Goal: Task Accomplishment & Management: Complete application form

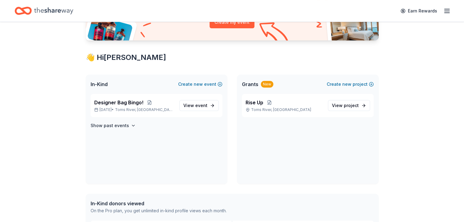
scroll to position [82, 0]
click at [196, 106] on span "event" at bounding box center [201, 105] width 12 height 5
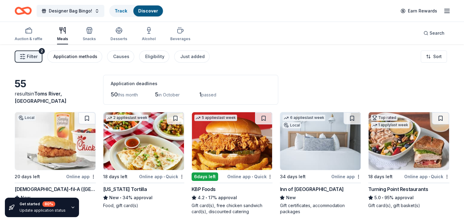
click at [87, 58] on div "Application methods" at bounding box center [75, 56] width 44 height 7
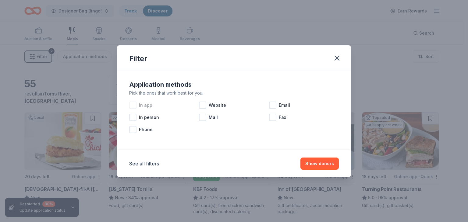
click at [145, 105] on span "In app" at bounding box center [145, 105] width 13 height 7
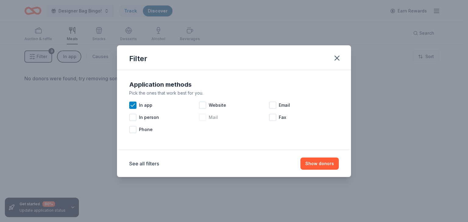
click at [205, 119] on div at bounding box center [202, 117] width 7 height 7
click at [213, 104] on span "Website" at bounding box center [217, 105] width 17 height 7
click at [285, 105] on span "Email" at bounding box center [284, 105] width 11 height 7
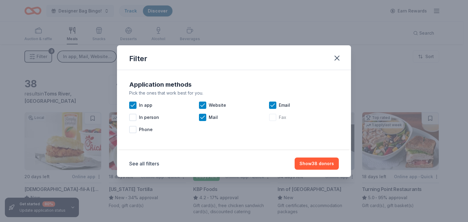
click at [275, 117] on div at bounding box center [272, 117] width 7 height 7
click at [145, 130] on span "Phone" at bounding box center [146, 129] width 14 height 7
click at [317, 163] on button "Show 51 donors" at bounding box center [317, 164] width 43 height 12
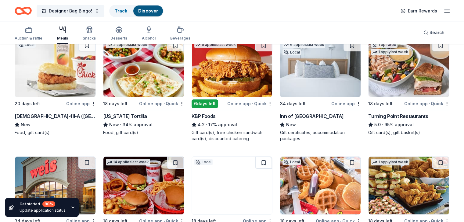
scroll to position [73, 0]
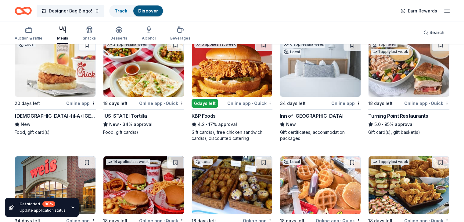
click at [72, 82] on img at bounding box center [55, 68] width 80 height 58
click at [321, 73] on img at bounding box center [320, 68] width 80 height 58
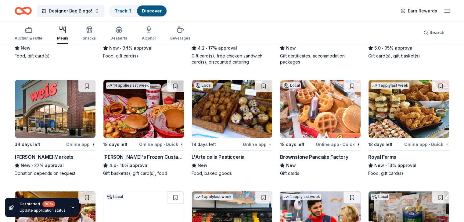
scroll to position [155, 0]
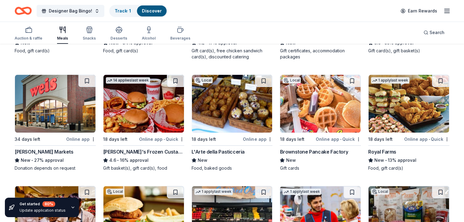
click at [149, 115] on img at bounding box center [143, 104] width 80 height 58
click at [396, 84] on img at bounding box center [408, 104] width 80 height 58
click at [313, 98] on img at bounding box center [320, 104] width 80 height 58
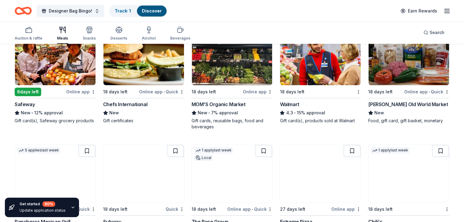
scroll to position [321, 0]
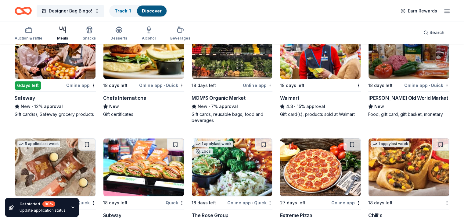
click at [408, 66] on img at bounding box center [408, 50] width 80 height 58
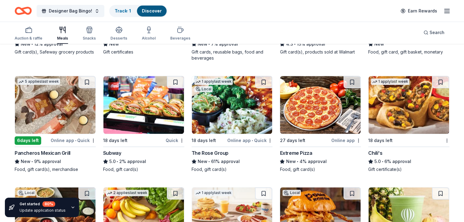
scroll to position [383, 0]
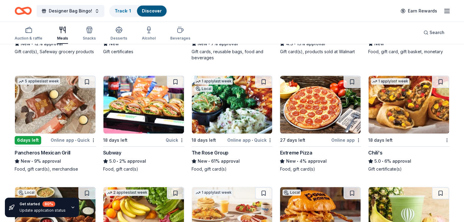
click at [407, 113] on img at bounding box center [408, 105] width 80 height 58
click at [144, 108] on img at bounding box center [143, 105] width 80 height 58
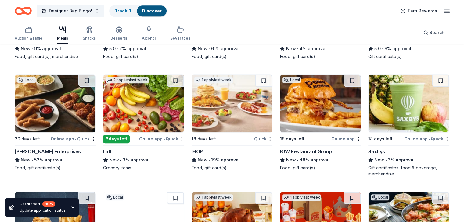
scroll to position [496, 0]
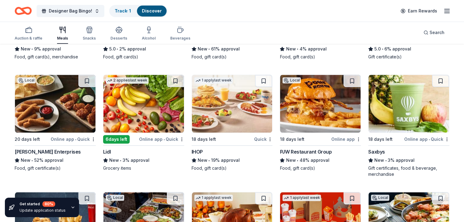
click at [66, 111] on img at bounding box center [55, 104] width 80 height 58
click at [161, 103] on img at bounding box center [143, 104] width 80 height 58
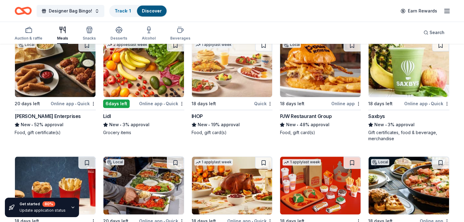
scroll to position [524, 0]
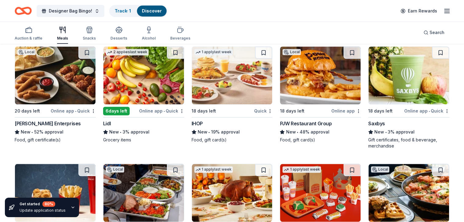
click at [229, 73] on img at bounding box center [232, 76] width 80 height 58
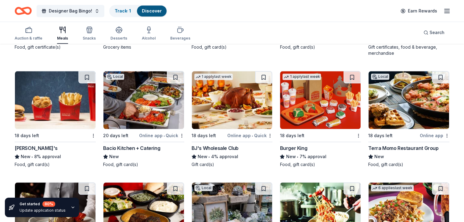
scroll to position [617, 0]
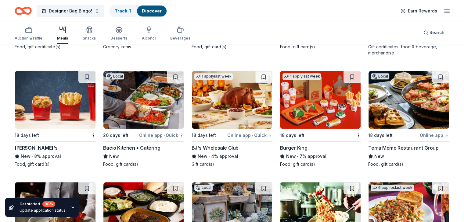
click at [55, 108] on img at bounding box center [55, 100] width 80 height 58
click at [233, 105] on img at bounding box center [232, 100] width 80 height 58
click at [319, 105] on img at bounding box center [320, 100] width 80 height 58
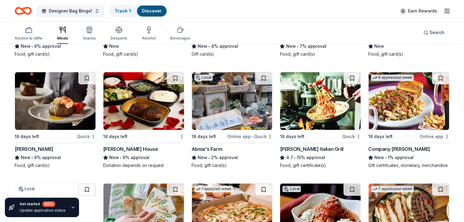
scroll to position [730, 0]
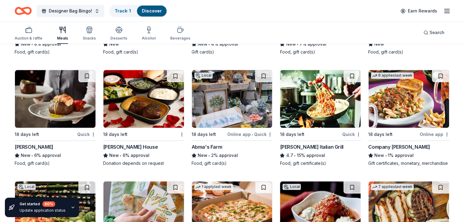
click at [153, 104] on img at bounding box center [143, 99] width 80 height 58
click at [313, 104] on img at bounding box center [320, 99] width 80 height 58
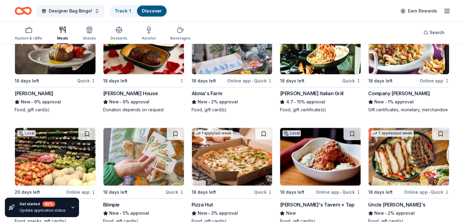
scroll to position [840, 0]
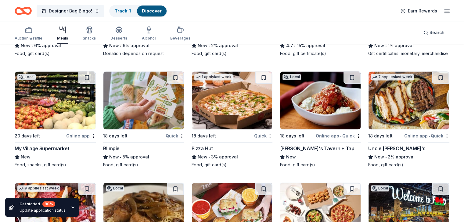
click at [310, 111] on img at bounding box center [320, 101] width 80 height 58
click at [233, 107] on img at bounding box center [232, 101] width 80 height 58
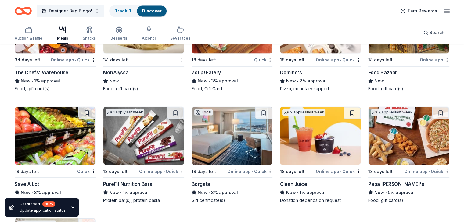
scroll to position [987, 0]
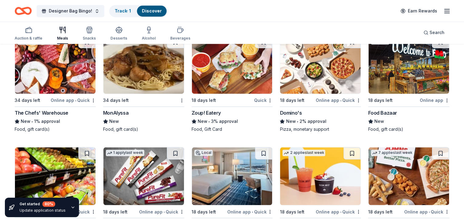
click at [305, 78] on img at bounding box center [320, 65] width 80 height 58
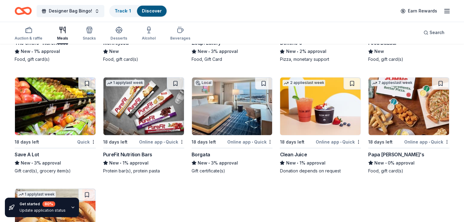
scroll to position [1057, 0]
click at [227, 117] on img at bounding box center [232, 106] width 80 height 58
click at [401, 123] on img at bounding box center [408, 106] width 80 height 58
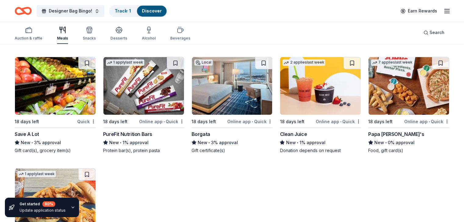
scroll to position [1074, 0]
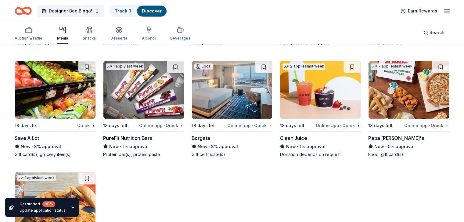
click at [146, 98] on img at bounding box center [143, 90] width 80 height 58
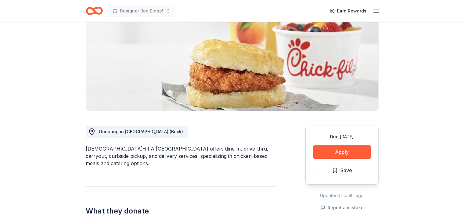
scroll to position [97, 0]
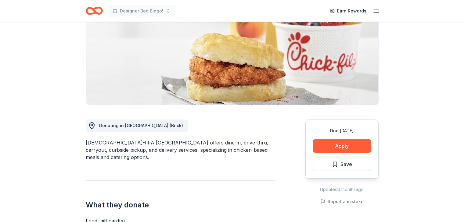
click at [345, 140] on button "Apply" at bounding box center [342, 146] width 58 height 13
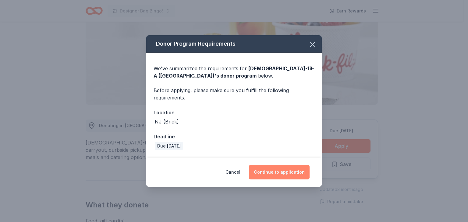
click at [273, 174] on button "Continue to application" at bounding box center [279, 172] width 61 height 15
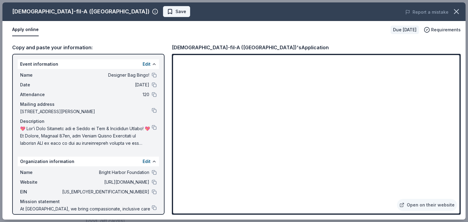
click at [167, 11] on span "Save" at bounding box center [176, 11] width 19 height 7
click at [457, 11] on icon "button" at bounding box center [456, 11] width 9 height 9
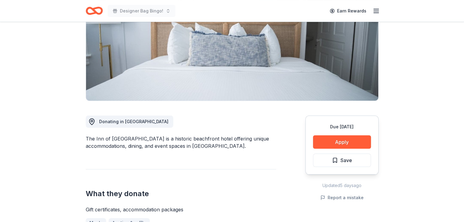
scroll to position [87, 0]
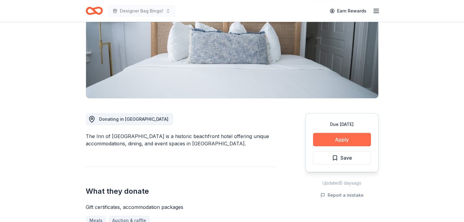
click at [346, 138] on button "Apply" at bounding box center [342, 139] width 58 height 13
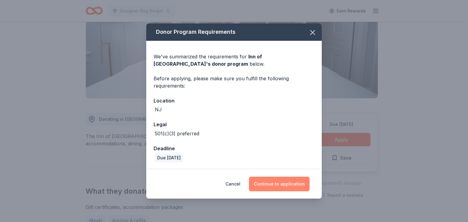
click at [279, 183] on button "Continue to application" at bounding box center [279, 184] width 61 height 15
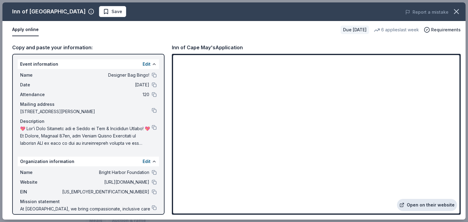
click at [435, 205] on link "Open on their website" at bounding box center [427, 205] width 60 height 12
click at [458, 12] on icon "button" at bounding box center [456, 11] width 9 height 9
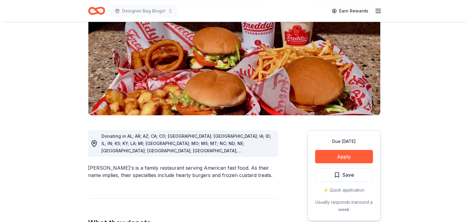
scroll to position [92, 0]
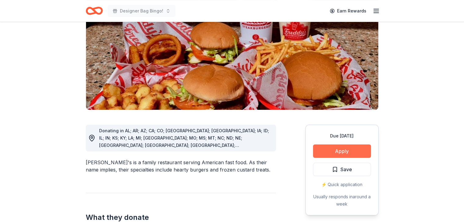
click at [349, 145] on button "Apply" at bounding box center [342, 151] width 58 height 13
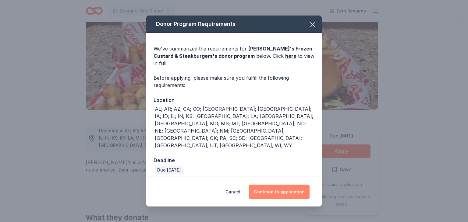
click at [282, 185] on button "Continue to application" at bounding box center [279, 192] width 61 height 15
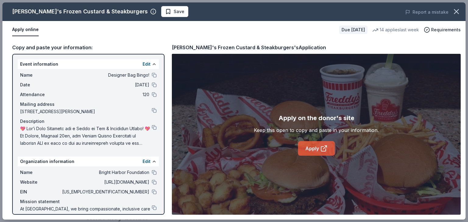
click at [318, 151] on link "Apply" at bounding box center [316, 148] width 37 height 15
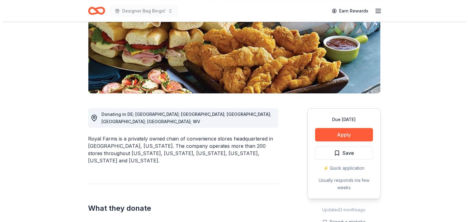
scroll to position [100, 0]
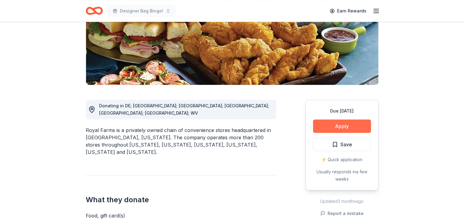
click at [353, 125] on button "Apply" at bounding box center [342, 126] width 58 height 13
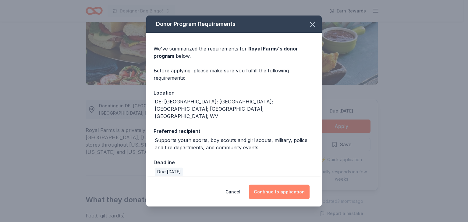
click at [273, 190] on button "Continue to application" at bounding box center [279, 192] width 61 height 15
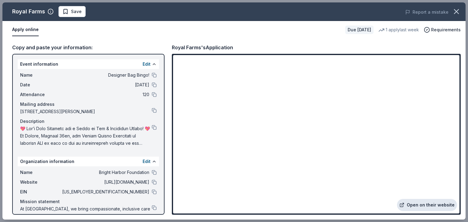
click at [435, 208] on link "Open on their website" at bounding box center [427, 205] width 60 height 12
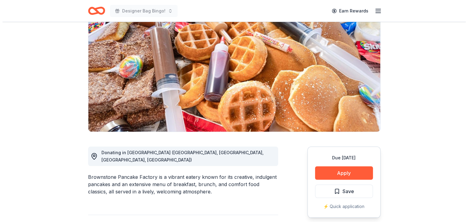
scroll to position [59, 0]
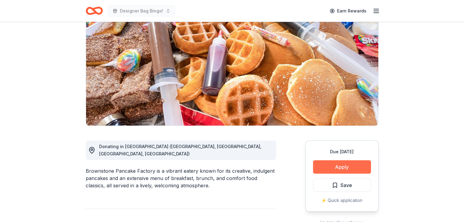
click at [343, 171] on button "Apply" at bounding box center [342, 167] width 58 height 13
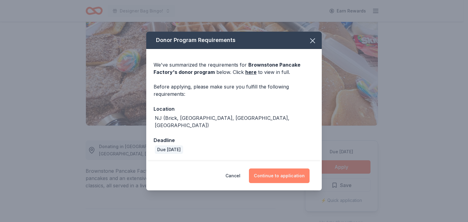
click at [280, 174] on button "Continue to application" at bounding box center [279, 176] width 61 height 15
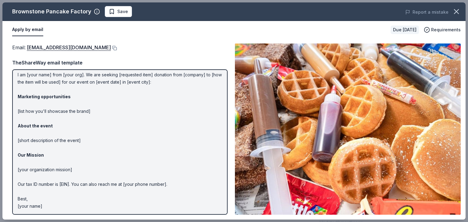
scroll to position [0, 0]
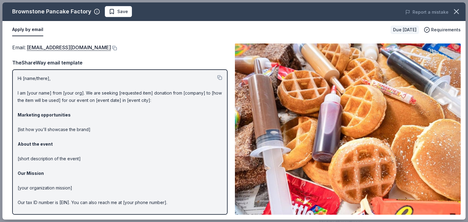
click at [29, 32] on button "Apply by email" at bounding box center [27, 29] width 31 height 13
click at [111, 47] on button at bounding box center [114, 48] width 6 height 5
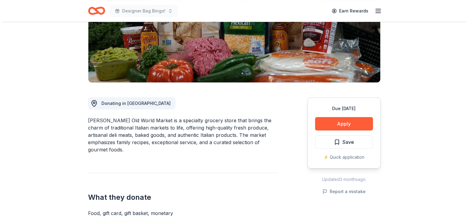
scroll to position [104, 0]
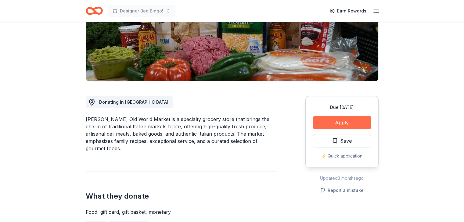
click at [347, 121] on button "Apply" at bounding box center [342, 122] width 58 height 13
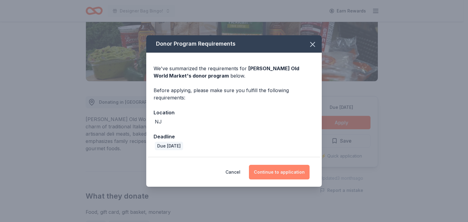
click at [280, 169] on button "Continue to application" at bounding box center [279, 172] width 61 height 15
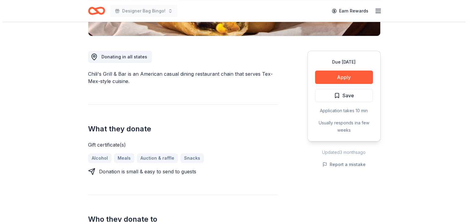
scroll to position [151, 0]
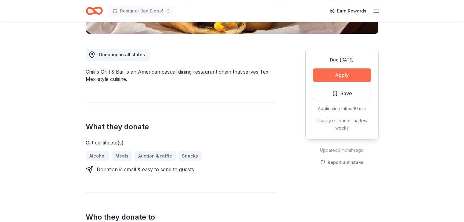
click at [353, 73] on button "Apply" at bounding box center [342, 75] width 58 height 13
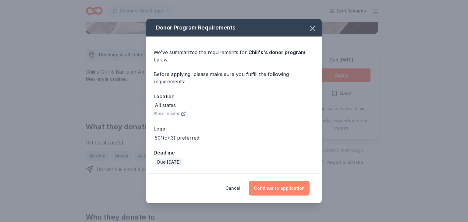
click at [276, 192] on button "Continue to application" at bounding box center [279, 188] width 61 height 15
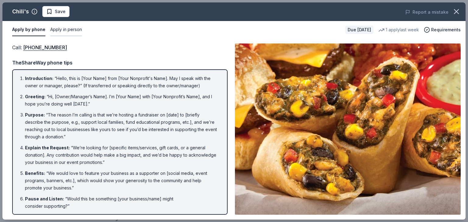
click at [68, 30] on button "Apply in person" at bounding box center [66, 29] width 32 height 13
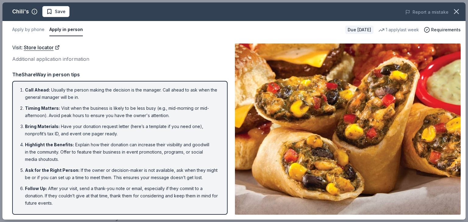
click at [317, 3] on div "Chili's Save Report a mistake" at bounding box center [233, 11] width 463 height 19
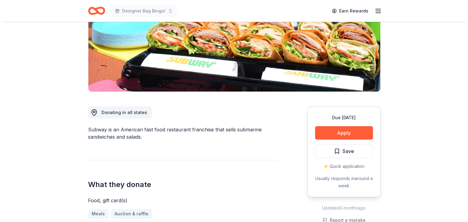
scroll to position [94, 0]
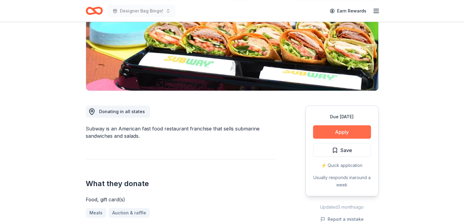
click at [353, 133] on button "Apply" at bounding box center [342, 132] width 58 height 13
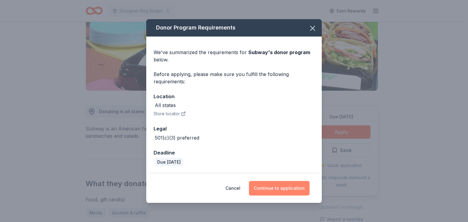
click at [279, 192] on button "Continue to application" at bounding box center [279, 188] width 61 height 15
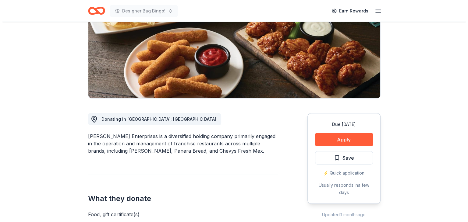
scroll to position [91, 0]
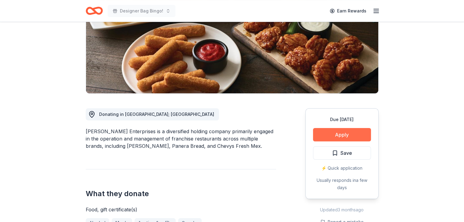
click at [347, 134] on button "Apply" at bounding box center [342, 134] width 58 height 13
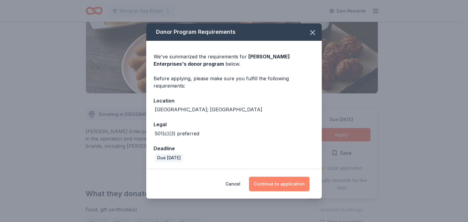
click at [276, 187] on button "Continue to application" at bounding box center [279, 184] width 61 height 15
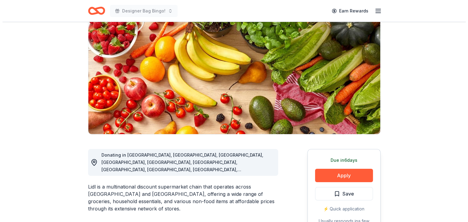
scroll to position [53, 0]
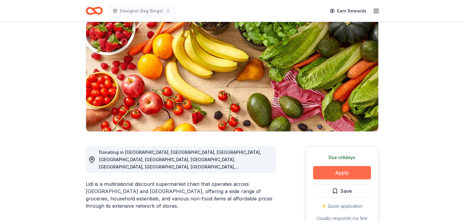
click at [356, 176] on button "Apply" at bounding box center [342, 172] width 58 height 13
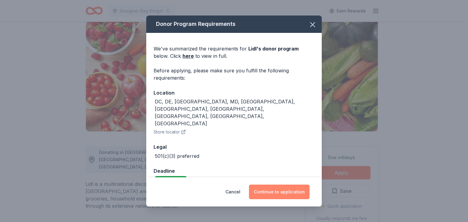
click at [286, 192] on button "Continue to application" at bounding box center [279, 192] width 61 height 15
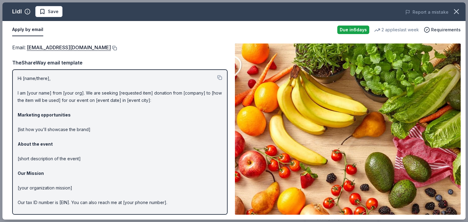
click at [111, 47] on button at bounding box center [114, 48] width 6 height 5
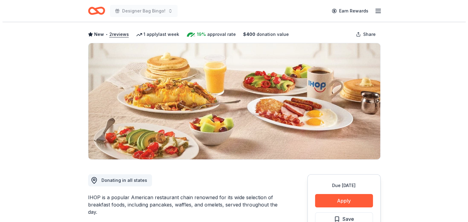
scroll to position [55, 0]
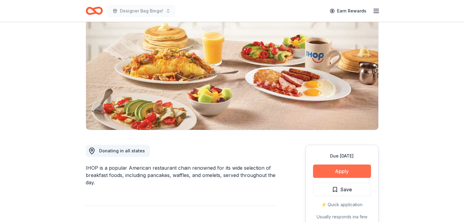
click at [353, 174] on button "Apply" at bounding box center [342, 171] width 58 height 13
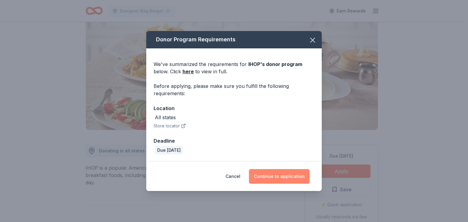
click at [271, 174] on button "Continue to application" at bounding box center [279, 176] width 61 height 15
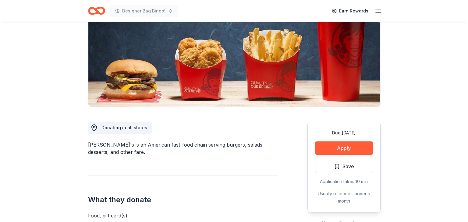
scroll to position [78, 0]
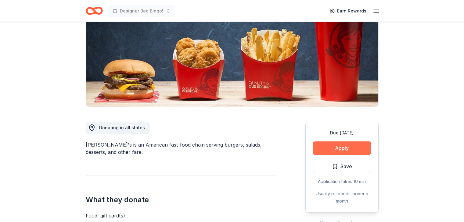
click at [355, 145] on button "Apply" at bounding box center [342, 148] width 58 height 13
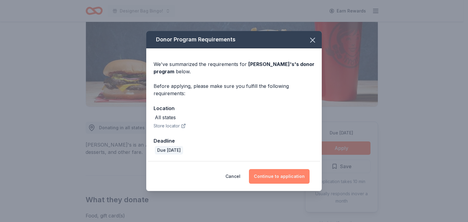
click at [281, 179] on button "Continue to application" at bounding box center [279, 176] width 61 height 15
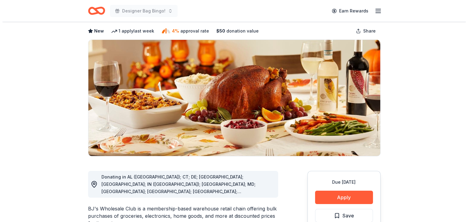
scroll to position [29, 0]
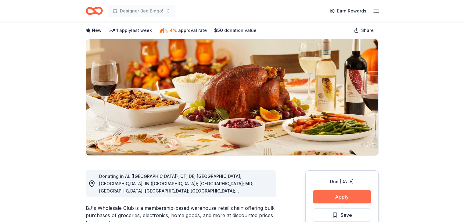
click at [339, 196] on button "Apply" at bounding box center [342, 196] width 58 height 13
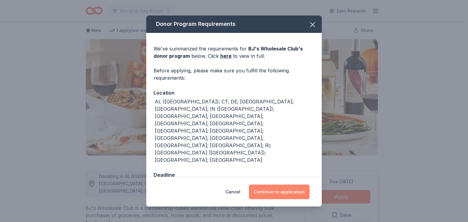
click at [294, 185] on button "Continue to application" at bounding box center [279, 192] width 61 height 15
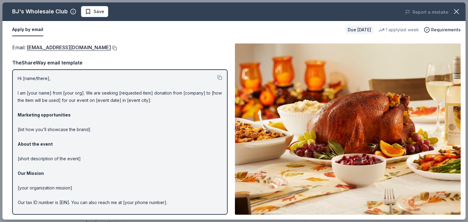
click at [111, 47] on button at bounding box center [114, 48] width 6 height 5
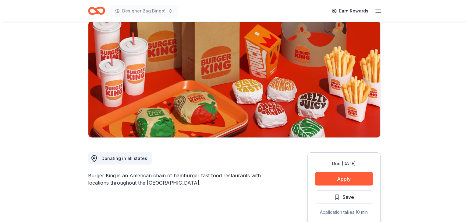
scroll to position [48, 0]
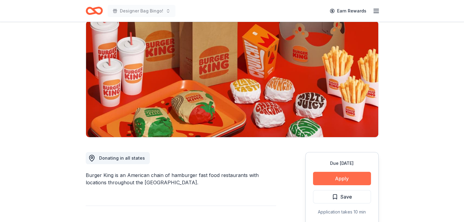
click at [355, 179] on button "Apply" at bounding box center [342, 178] width 58 height 13
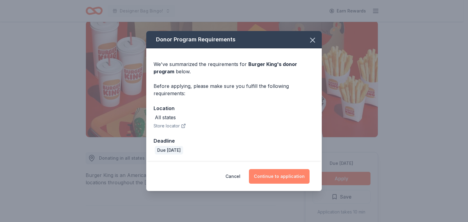
click at [271, 179] on button "Continue to application" at bounding box center [279, 176] width 61 height 15
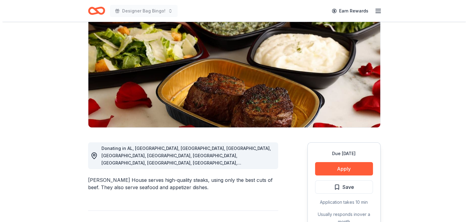
scroll to position [64, 0]
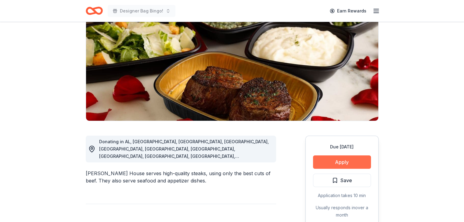
click at [356, 163] on button "Apply" at bounding box center [342, 162] width 58 height 13
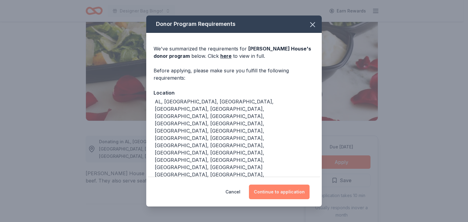
click at [282, 190] on button "Continue to application" at bounding box center [279, 192] width 61 height 15
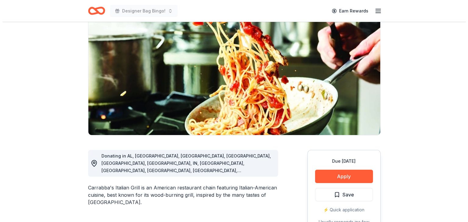
scroll to position [52, 0]
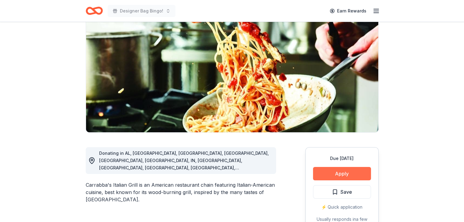
click at [349, 172] on button "Apply" at bounding box center [342, 173] width 58 height 13
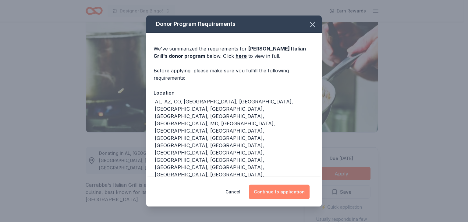
click at [274, 185] on button "Continue to application" at bounding box center [279, 192] width 61 height 15
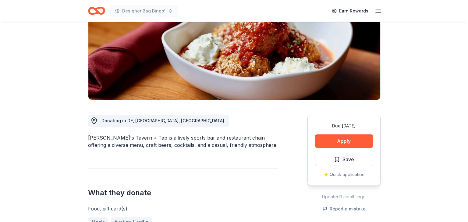
scroll to position [94, 0]
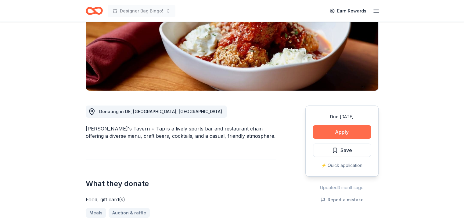
click at [344, 133] on button "Apply" at bounding box center [342, 132] width 58 height 13
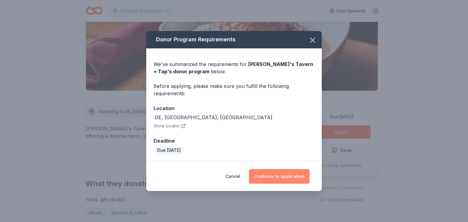
click at [286, 180] on button "Continue to application" at bounding box center [279, 176] width 61 height 15
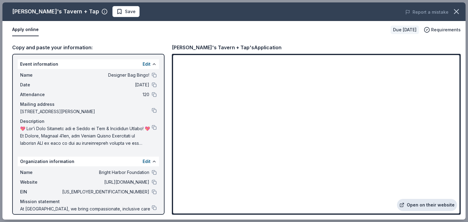
click at [433, 205] on link "Open on their website" at bounding box center [427, 205] width 60 height 12
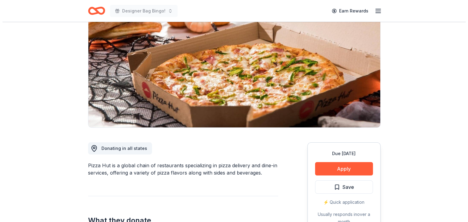
scroll to position [60, 0]
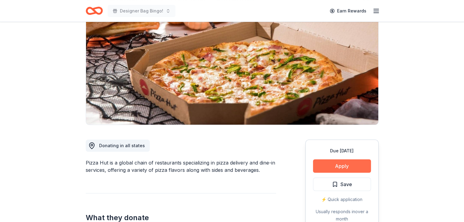
click at [353, 165] on button "Apply" at bounding box center [342, 166] width 58 height 13
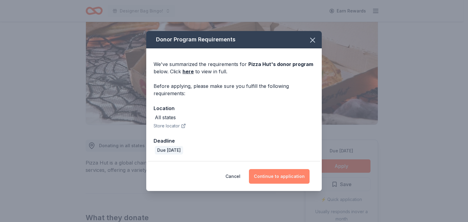
click at [280, 180] on button "Continue to application" at bounding box center [279, 176] width 61 height 15
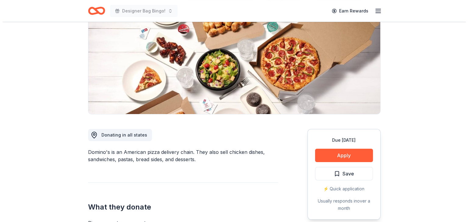
scroll to position [81, 0]
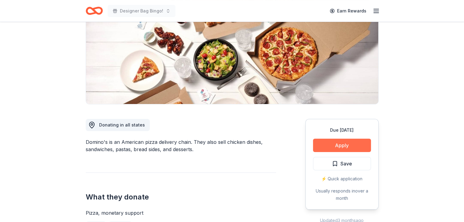
click at [353, 147] on button "Apply" at bounding box center [342, 145] width 58 height 13
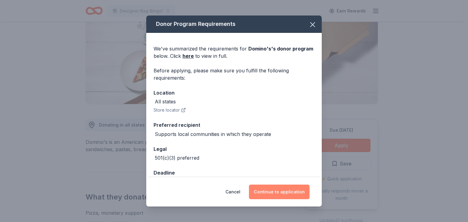
click at [286, 192] on button "Continue to application" at bounding box center [279, 192] width 61 height 15
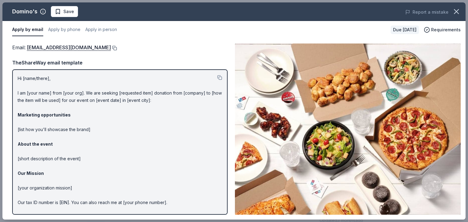
click at [111, 46] on button at bounding box center [114, 48] width 6 height 5
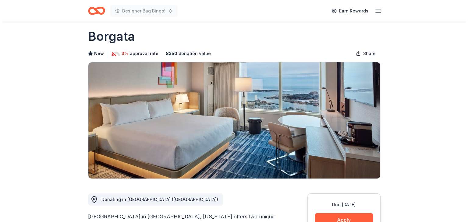
scroll to position [34, 0]
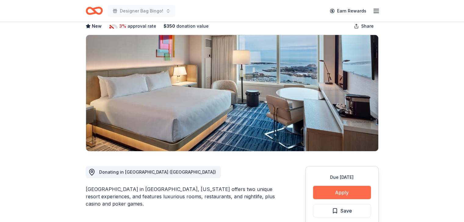
click at [346, 193] on button "Apply" at bounding box center [342, 192] width 58 height 13
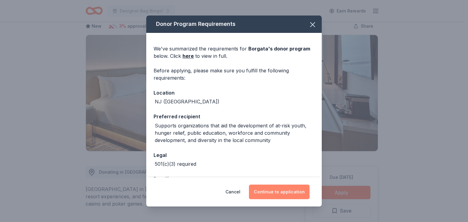
click at [274, 190] on button "Continue to application" at bounding box center [279, 192] width 61 height 15
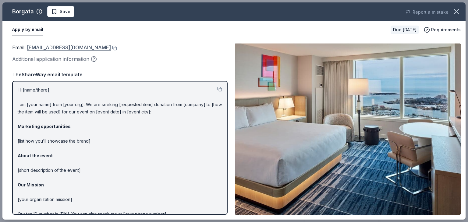
click at [79, 45] on link "CSR@theborgata.com" at bounding box center [69, 48] width 84 height 8
click at [111, 46] on button at bounding box center [114, 48] width 6 height 5
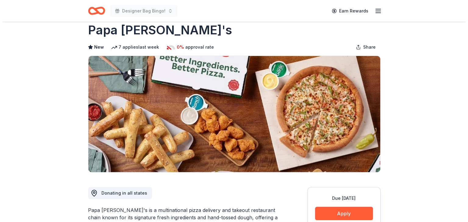
scroll to position [41, 0]
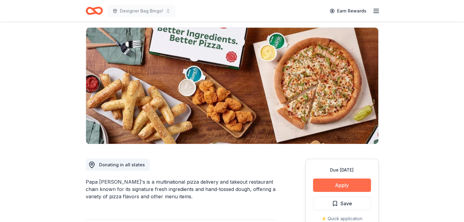
click at [344, 186] on button "Apply" at bounding box center [342, 185] width 58 height 13
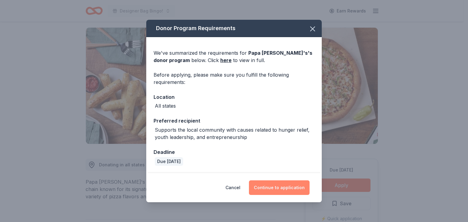
click at [278, 190] on button "Continue to application" at bounding box center [279, 188] width 61 height 15
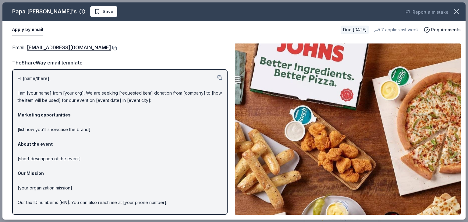
click at [111, 47] on button at bounding box center [114, 48] width 6 height 5
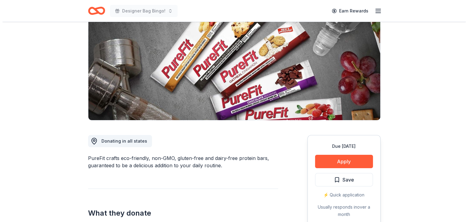
scroll to position [72, 0]
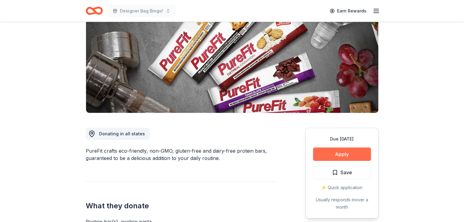
click at [350, 151] on button "Apply" at bounding box center [342, 154] width 58 height 13
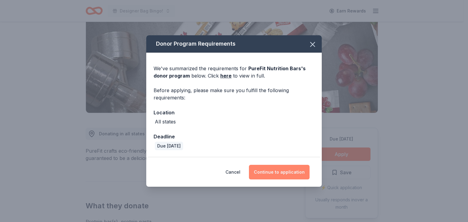
click at [272, 172] on button "Continue to application" at bounding box center [279, 172] width 61 height 15
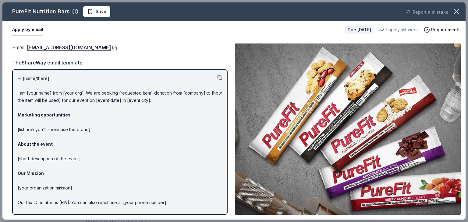
click at [111, 47] on button at bounding box center [114, 48] width 6 height 5
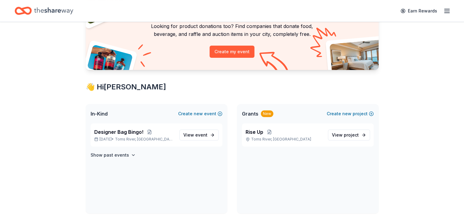
scroll to position [54, 0]
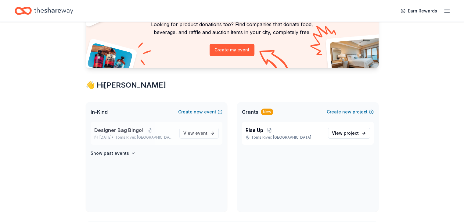
click at [127, 130] on span "Designer Bag Bingo!" at bounding box center [118, 130] width 49 height 7
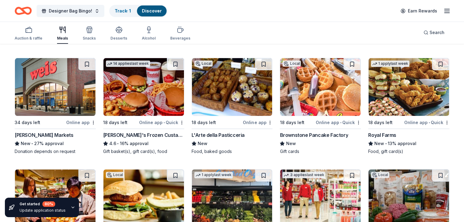
scroll to position [172, 0]
click at [326, 84] on img at bounding box center [320, 87] width 80 height 58
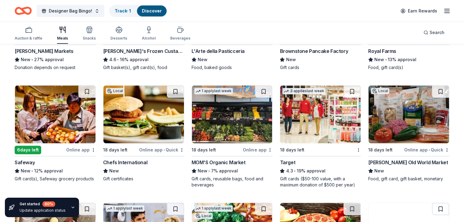
scroll to position [256, 0]
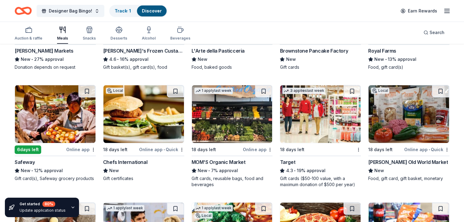
click at [314, 113] on img at bounding box center [320, 114] width 80 height 58
click at [400, 124] on img at bounding box center [408, 114] width 80 height 58
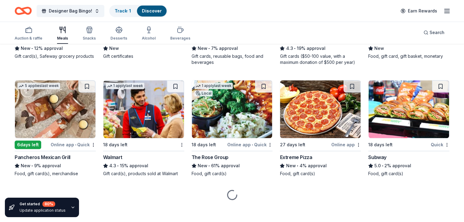
scroll to position [382, 0]
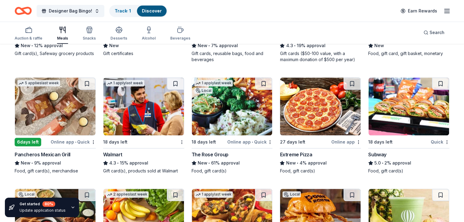
click at [398, 105] on img at bounding box center [408, 107] width 80 height 58
click at [10, 176] on div "55 results in Toms River, NJ Application deadlines 50 this month 5 in October 1…" at bounding box center [232, 57] width 464 height 789
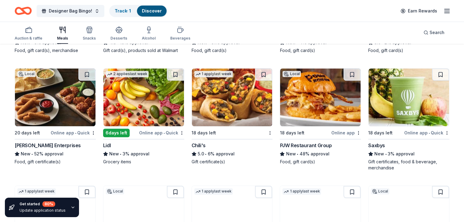
scroll to position [503, 0]
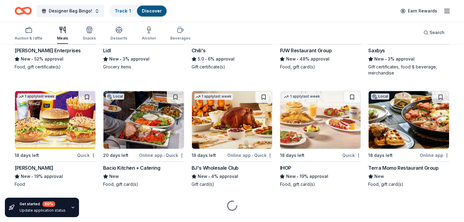
scroll to position [599, 0]
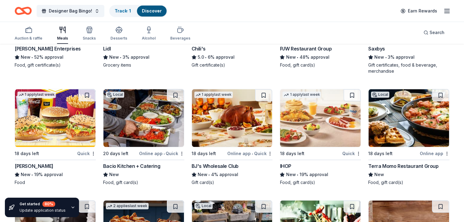
click at [49, 123] on img at bounding box center [55, 118] width 80 height 58
click at [239, 129] on img at bounding box center [232, 118] width 80 height 58
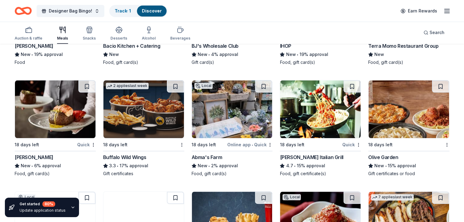
scroll to position [720, 0]
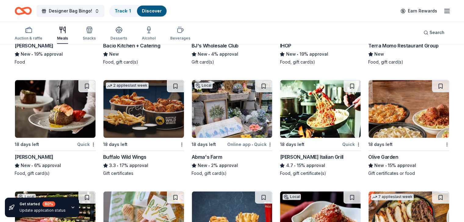
click at [142, 110] on img at bounding box center [143, 109] width 80 height 58
click at [227, 111] on img at bounding box center [232, 109] width 80 height 58
click at [401, 116] on img at bounding box center [408, 109] width 80 height 58
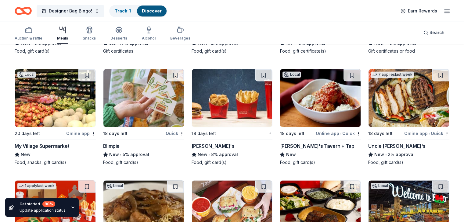
scroll to position [843, 0]
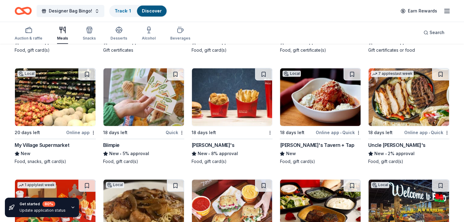
click at [144, 100] on img at bounding box center [143, 97] width 80 height 58
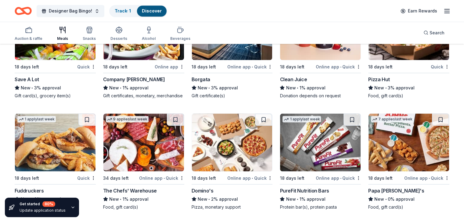
scroll to position [1138, 0]
click at [226, 143] on img at bounding box center [232, 143] width 80 height 58
click at [400, 145] on img at bounding box center [408, 143] width 80 height 58
click at [220, 46] on img at bounding box center [232, 31] width 80 height 58
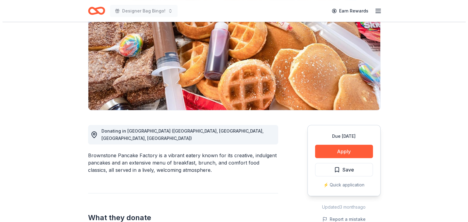
scroll to position [77, 0]
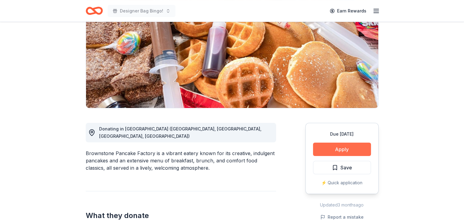
click at [359, 150] on button "Apply" at bounding box center [342, 149] width 58 height 13
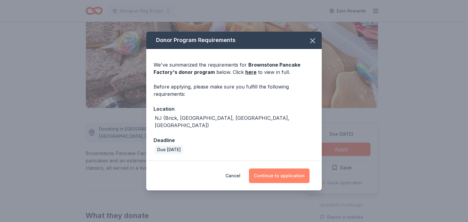
click at [279, 174] on button "Continue to application" at bounding box center [279, 176] width 61 height 15
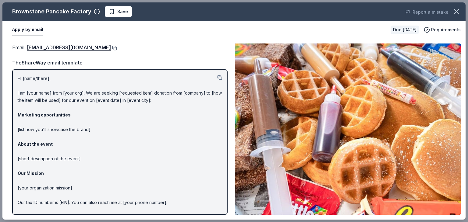
click at [111, 47] on button at bounding box center [114, 48] width 6 height 5
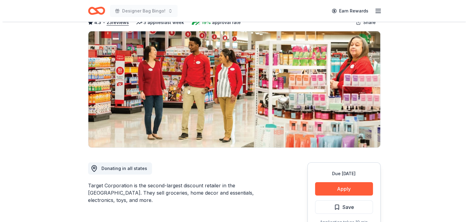
scroll to position [40, 0]
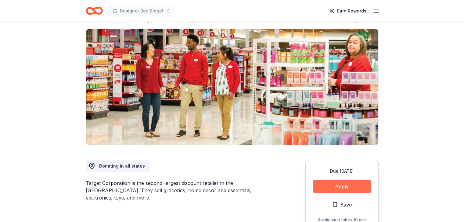
click at [343, 186] on button "Apply" at bounding box center [342, 186] width 58 height 13
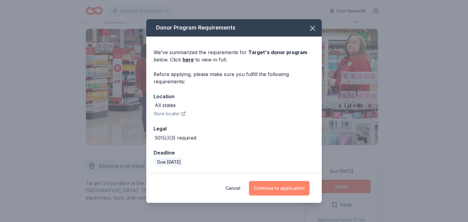
click at [279, 191] on button "Continue to application" at bounding box center [279, 188] width 61 height 15
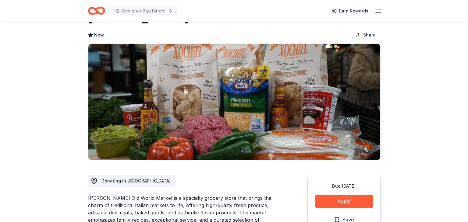
scroll to position [37, 0]
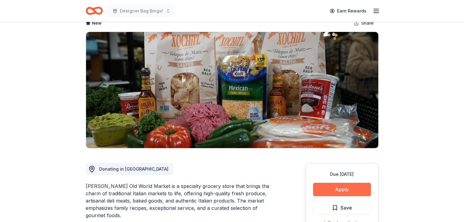
click at [353, 192] on button "Apply" at bounding box center [342, 189] width 58 height 13
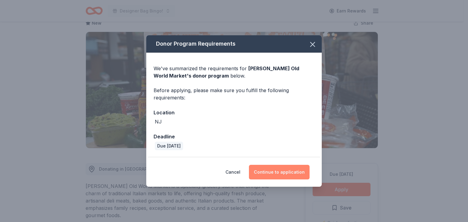
click at [282, 174] on button "Continue to application" at bounding box center [279, 172] width 61 height 15
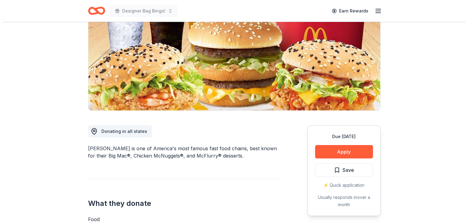
scroll to position [75, 0]
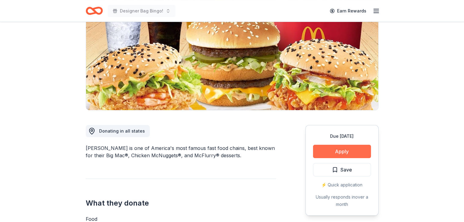
click at [350, 152] on button "Apply" at bounding box center [342, 151] width 58 height 13
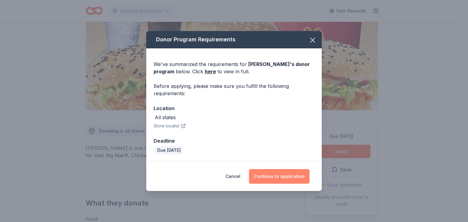
click at [283, 178] on button "Continue to application" at bounding box center [279, 176] width 61 height 15
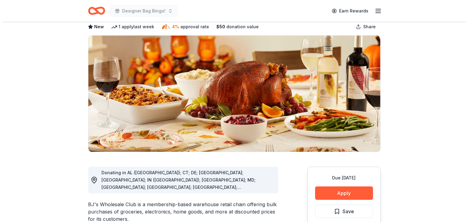
scroll to position [38, 0]
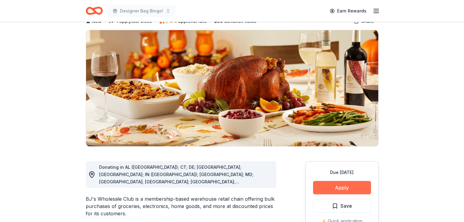
click at [347, 187] on button "Apply" at bounding box center [342, 187] width 58 height 13
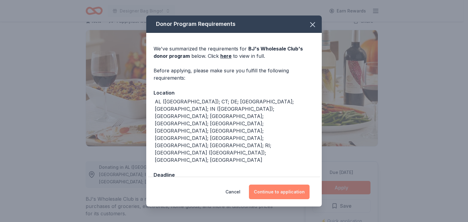
click at [273, 185] on button "Continue to application" at bounding box center [279, 192] width 61 height 15
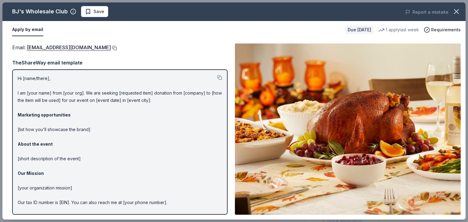
click at [111, 46] on button at bounding box center [114, 48] width 6 height 5
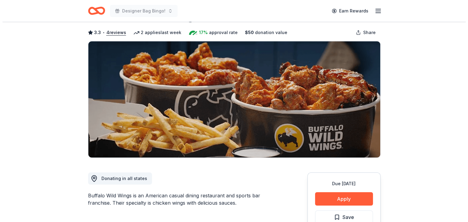
scroll to position [45, 0]
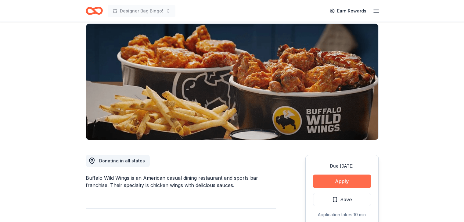
click at [351, 184] on button "Apply" at bounding box center [342, 181] width 58 height 13
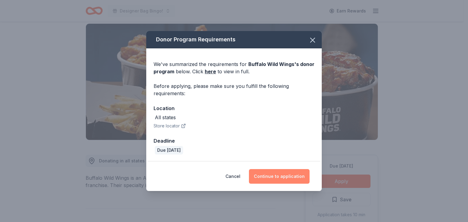
click at [283, 180] on button "Continue to application" at bounding box center [279, 176] width 61 height 15
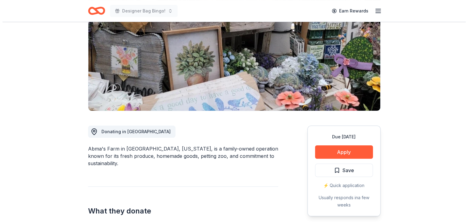
scroll to position [80, 0]
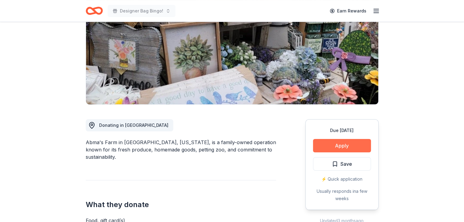
click at [354, 145] on button "Apply" at bounding box center [342, 145] width 58 height 13
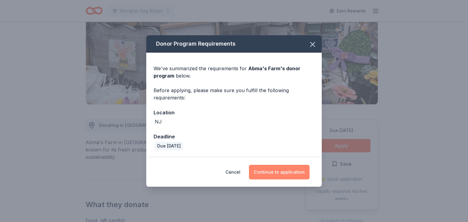
click at [285, 175] on button "Continue to application" at bounding box center [279, 172] width 61 height 15
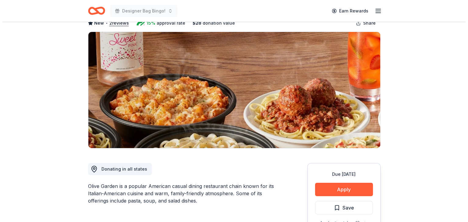
scroll to position [38, 0]
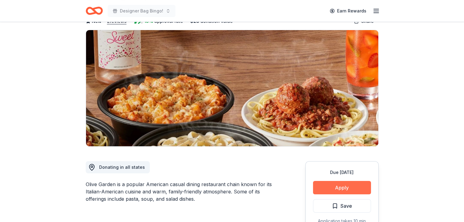
click at [344, 186] on button "Apply" at bounding box center [342, 187] width 58 height 13
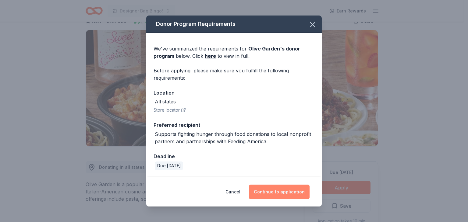
click at [273, 192] on button "Continue to application" at bounding box center [279, 192] width 61 height 15
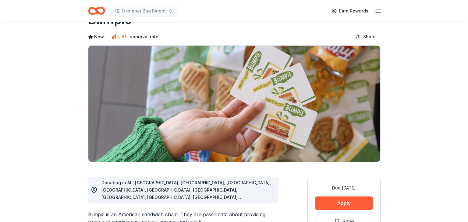
scroll to position [42, 0]
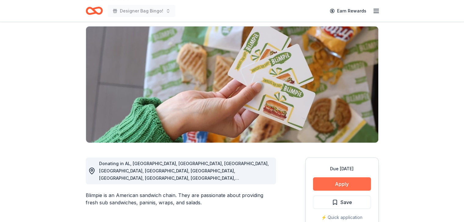
click at [344, 185] on button "Apply" at bounding box center [342, 184] width 58 height 13
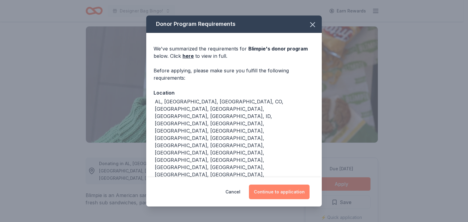
click at [273, 185] on button "Continue to application" at bounding box center [279, 192] width 61 height 15
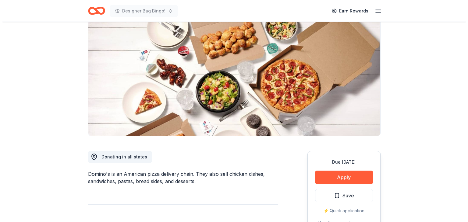
scroll to position [56, 0]
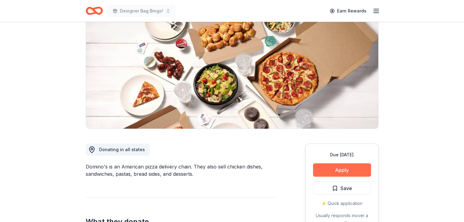
click at [344, 173] on button "Apply" at bounding box center [342, 170] width 58 height 13
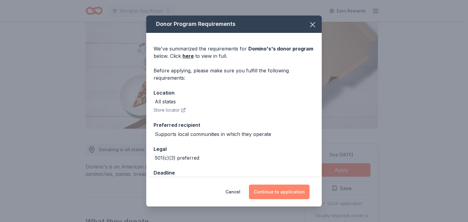
click at [285, 192] on button "Continue to application" at bounding box center [279, 192] width 61 height 15
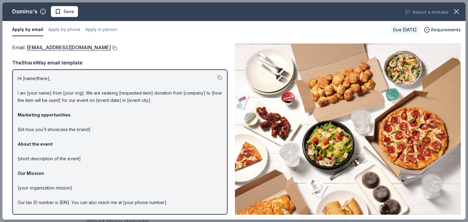
click at [111, 49] on button at bounding box center [114, 48] width 6 height 5
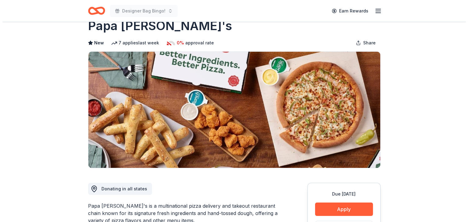
scroll to position [44, 0]
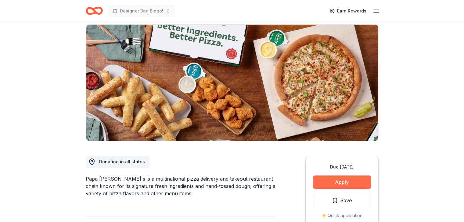
click at [345, 185] on button "Apply" at bounding box center [342, 182] width 58 height 13
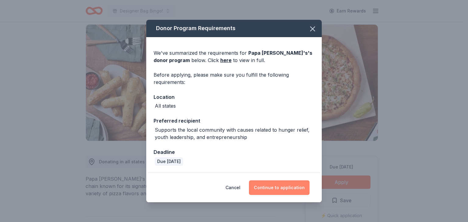
click at [273, 187] on button "Continue to application" at bounding box center [279, 188] width 61 height 15
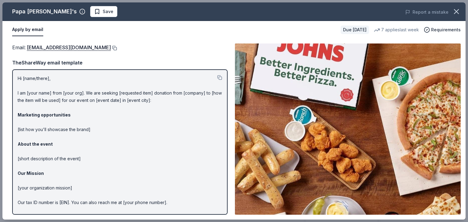
click at [111, 46] on button at bounding box center [114, 48] width 6 height 5
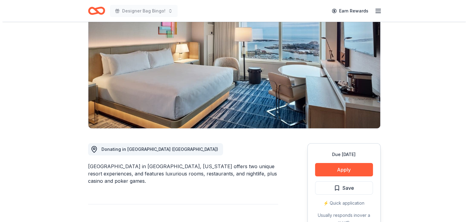
scroll to position [66, 0]
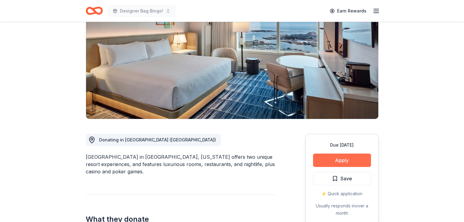
click at [346, 163] on button "Apply" at bounding box center [342, 160] width 58 height 13
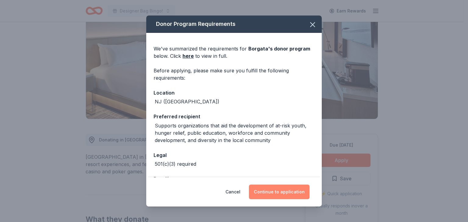
click at [269, 192] on button "Continue to application" at bounding box center [279, 192] width 61 height 15
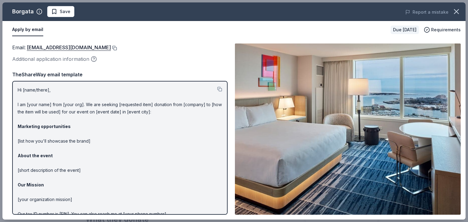
click at [111, 46] on button at bounding box center [114, 48] width 6 height 5
